Goal: Task Accomplishment & Management: Manage account settings

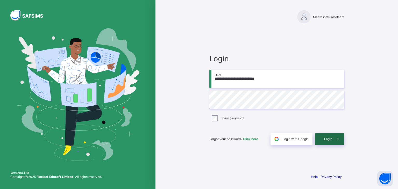
click at [328, 138] on span "Login" at bounding box center [328, 139] width 8 height 4
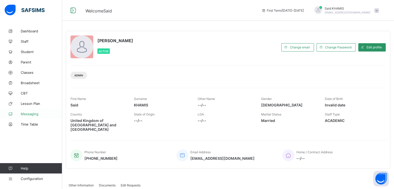
click at [33, 118] on link "Messaging" at bounding box center [31, 114] width 62 height 10
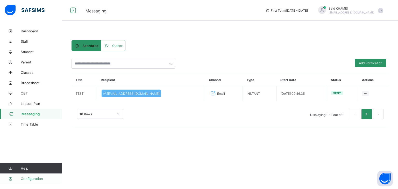
click at [28, 180] on span "Configuration" at bounding box center [41, 179] width 41 height 4
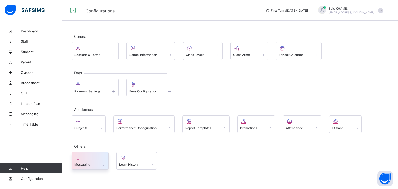
click at [94, 161] on span at bounding box center [89, 161] width 31 height 1
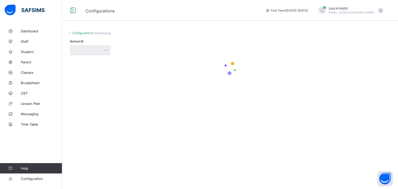
type input "**********"
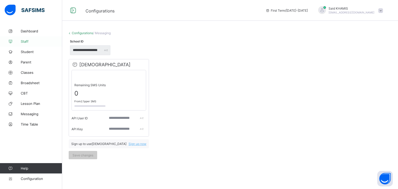
click at [26, 42] on span "Staff" at bounding box center [41, 41] width 41 height 4
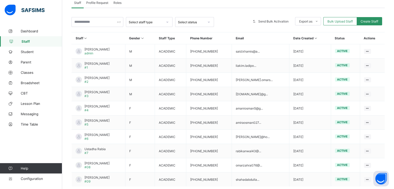
scroll to position [125, 0]
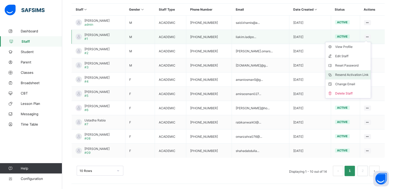
click at [362, 74] on div "Resend Activation Link" at bounding box center [351, 74] width 33 height 5
